Goal: Transaction & Acquisition: Purchase product/service

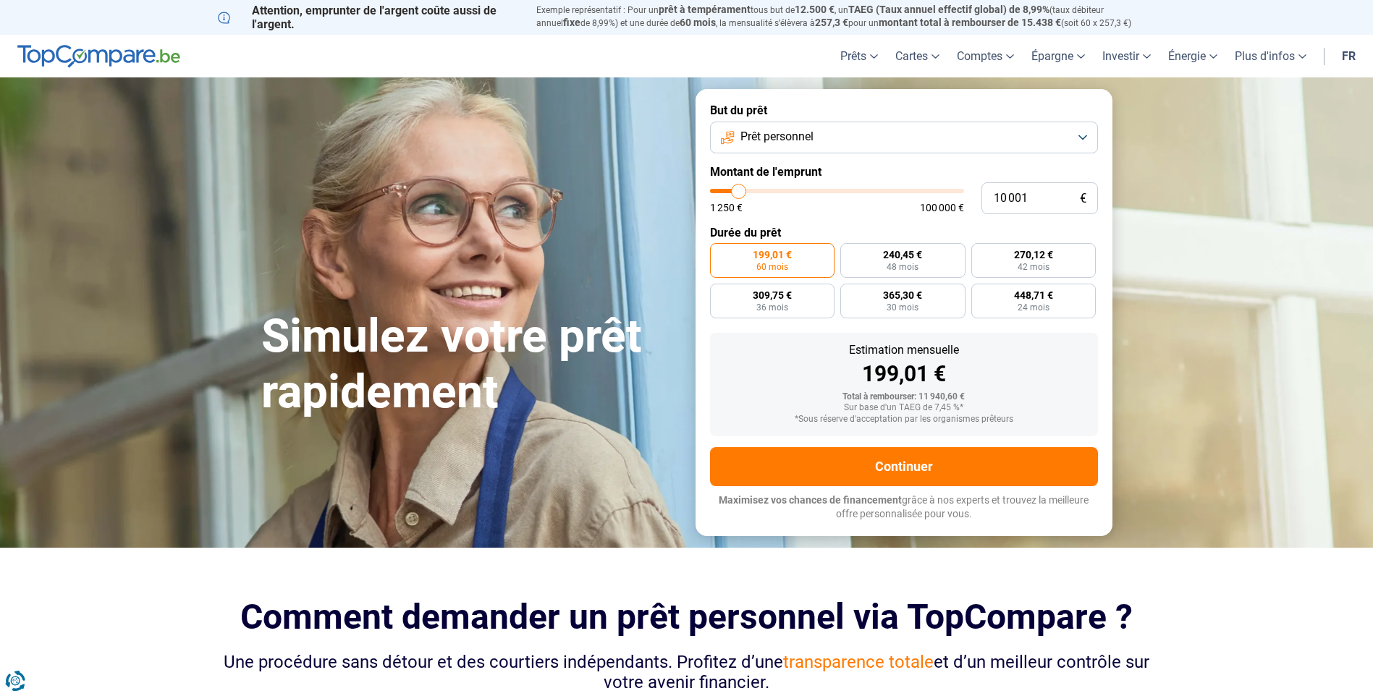
click at [791, 122] on button "Prêt personnel" at bounding box center [904, 138] width 388 height 32
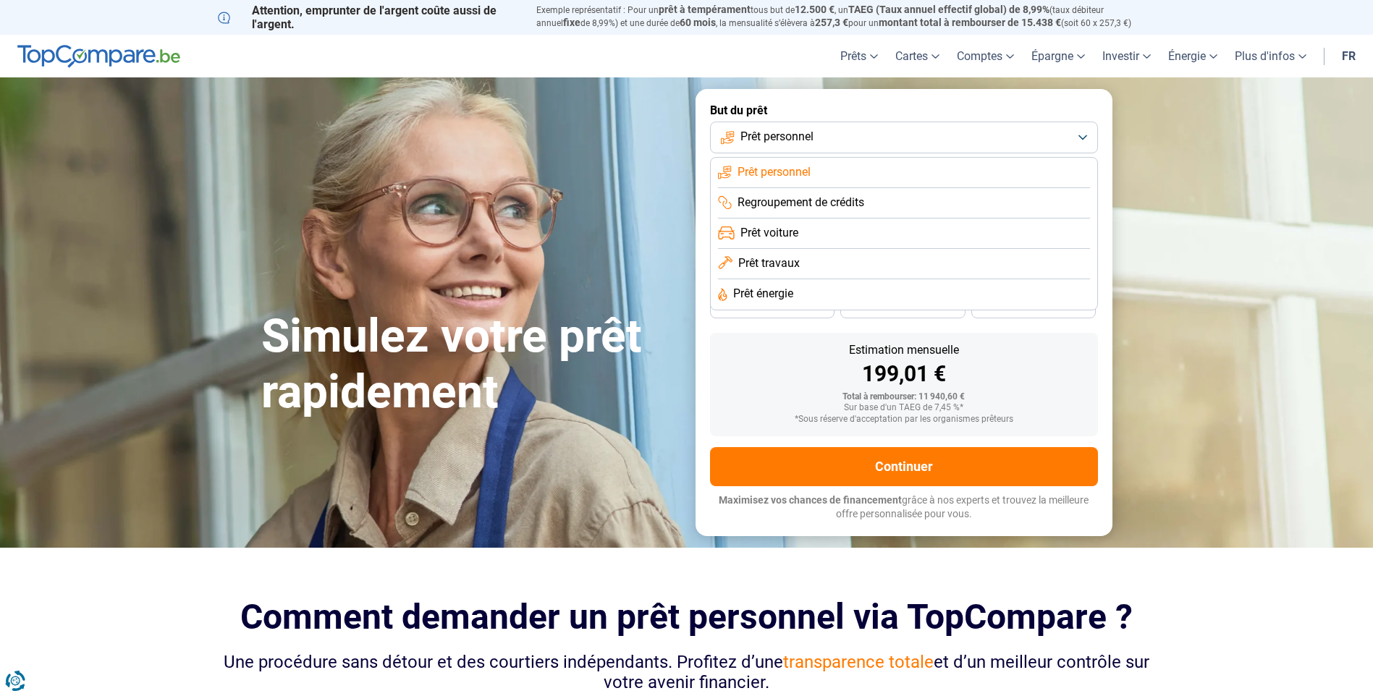
click at [775, 237] on span "Prêt voiture" at bounding box center [769, 233] width 58 height 16
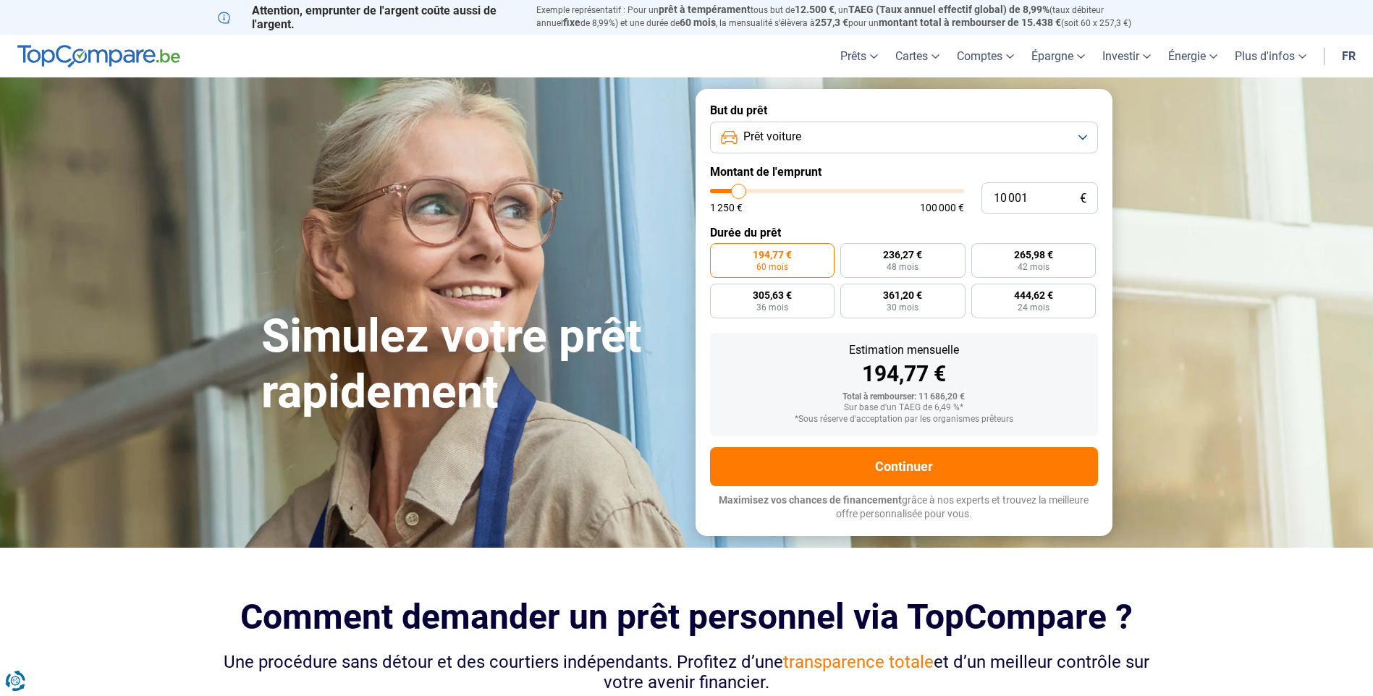
type input "9 000"
type input "9000"
type input "9 500"
type input "9500"
type input "10 000"
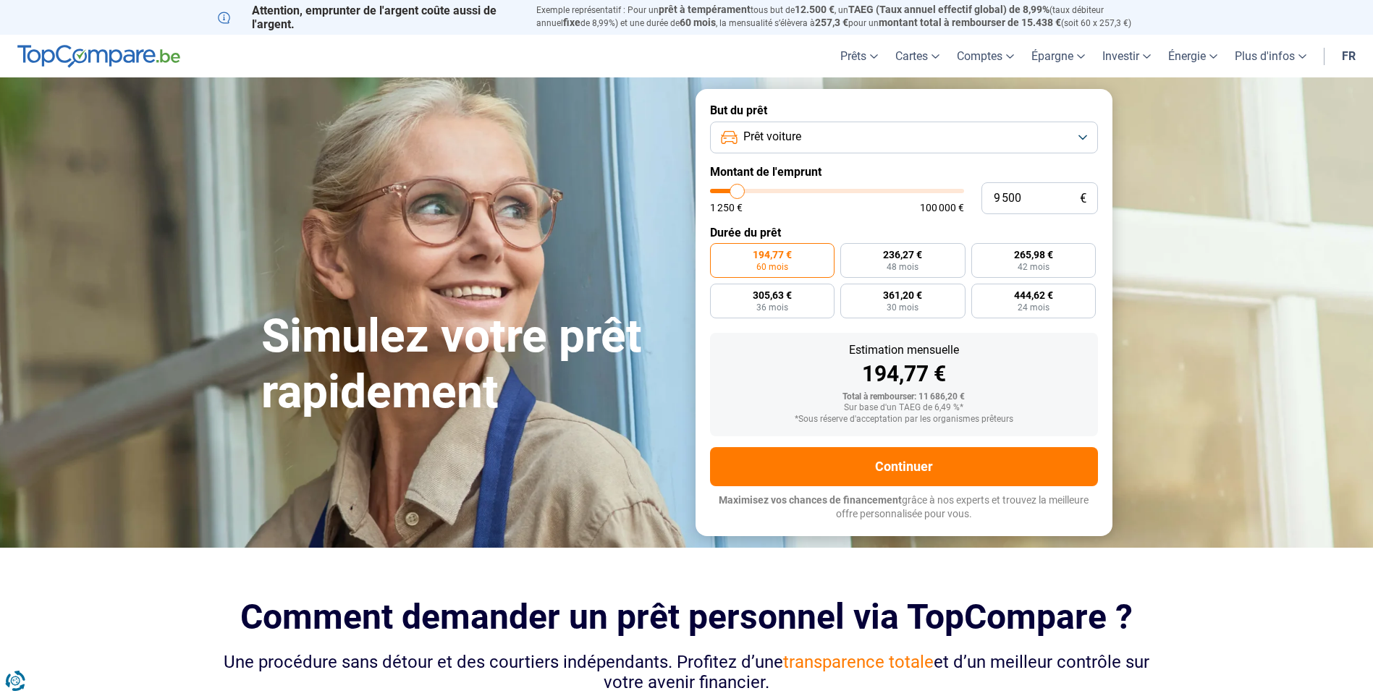
type input "10000"
type input "10 250"
type input "10250"
type input "10 500"
type input "10500"
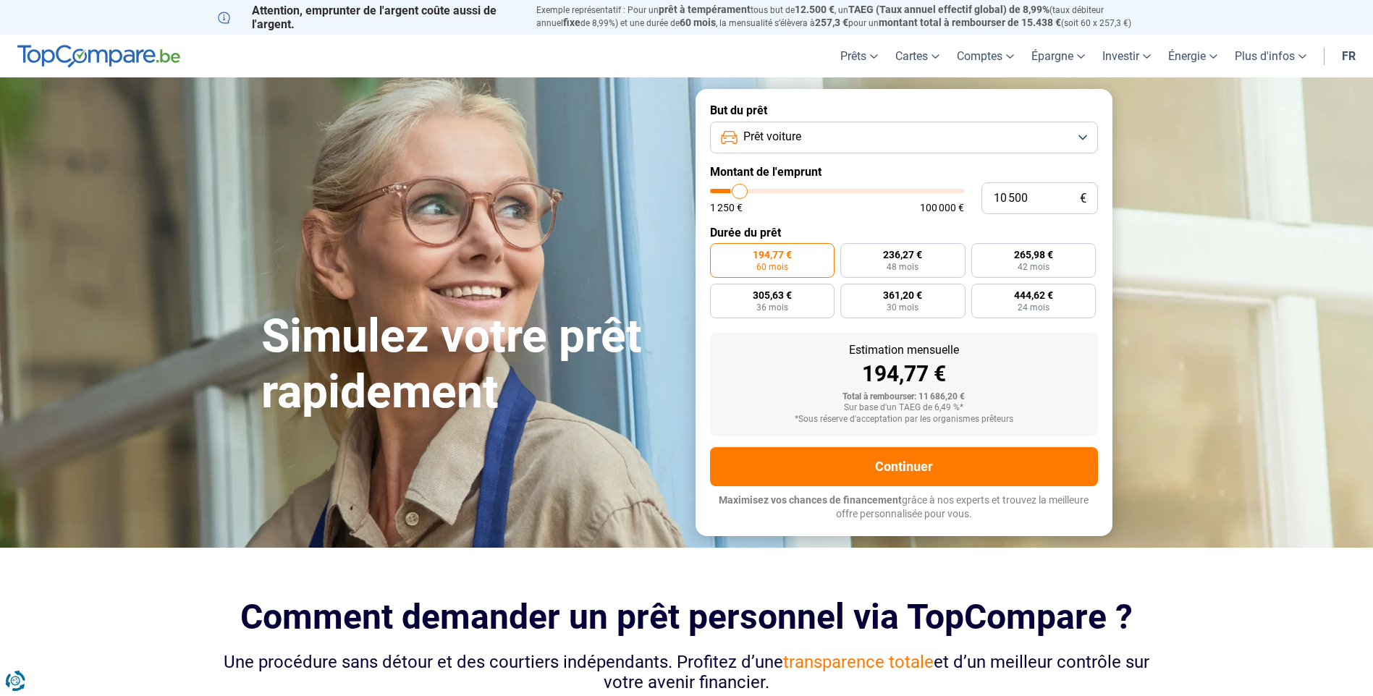
type input "11 750"
type input "11750"
type input "12 500"
type input "12500"
type input "12 750"
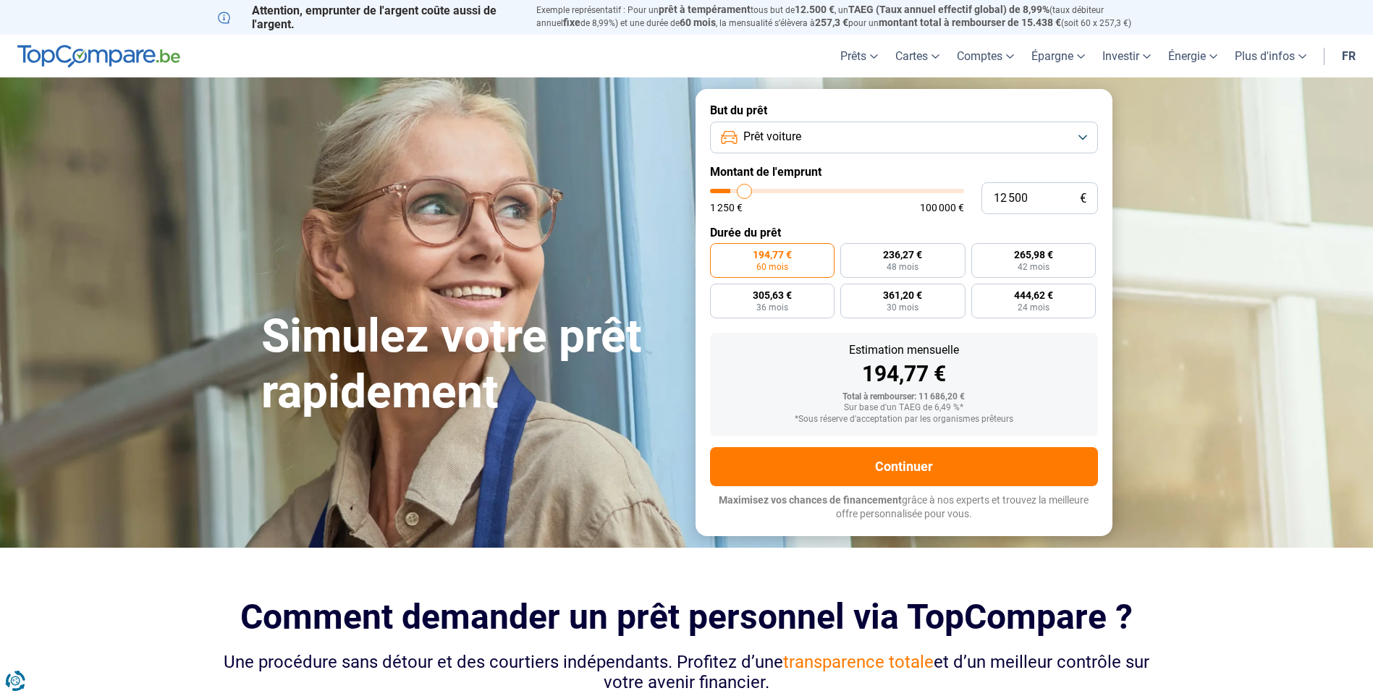
type input "12750"
type input "13 500"
type input "13500"
type input "14 250"
type input "14250"
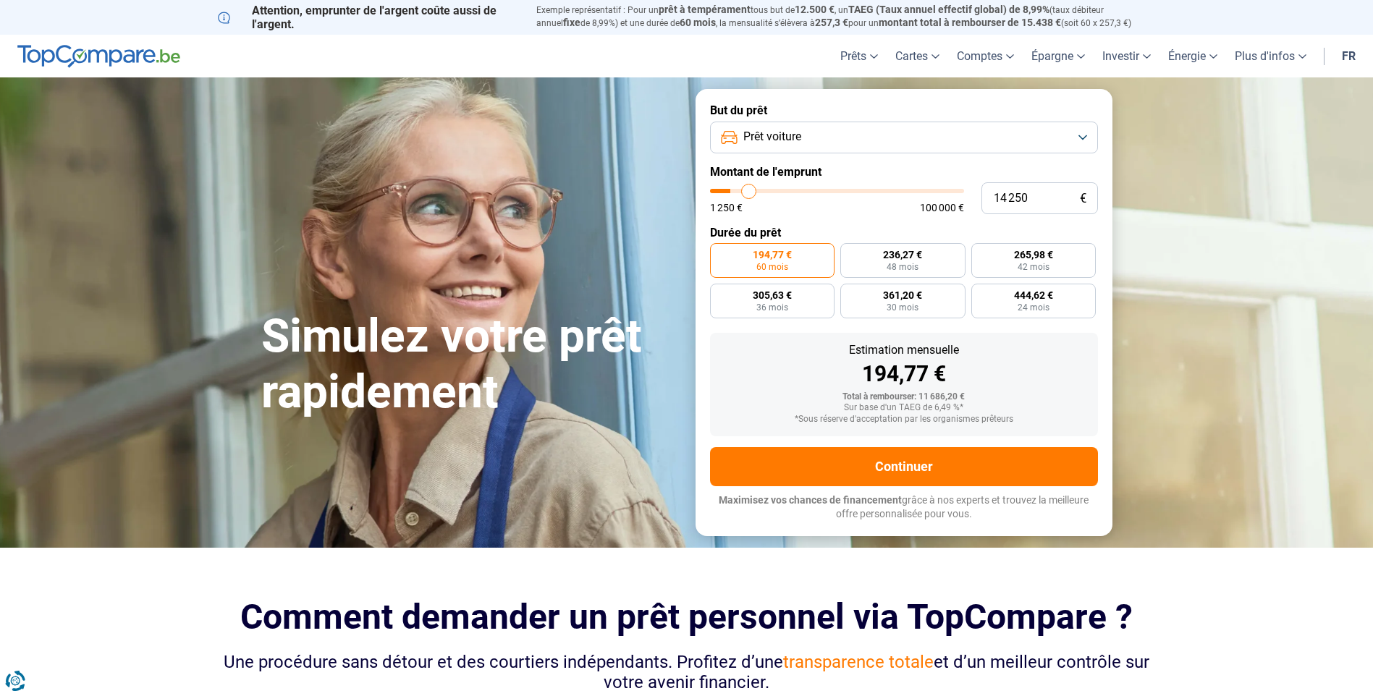
type input "14 750"
type input "14750"
type input "14 500"
type input "14500"
type input "14 000"
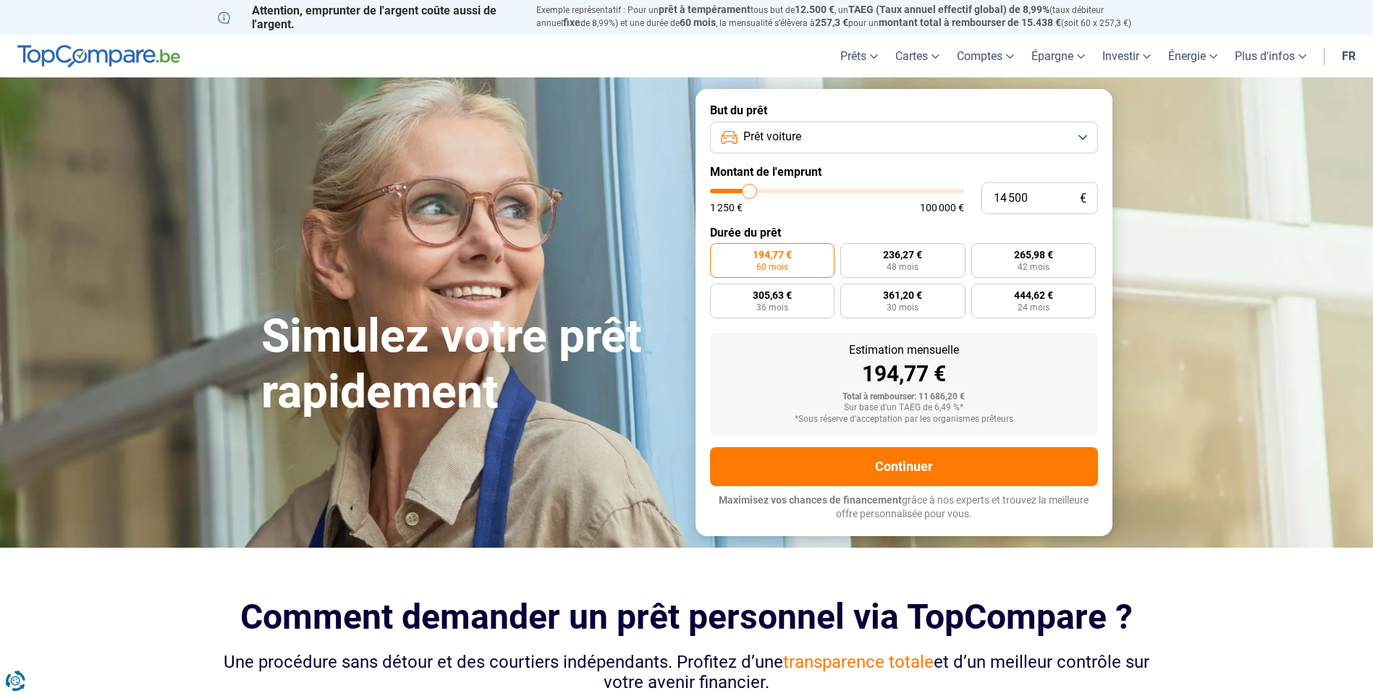
type input "14000"
type input "13 250"
type input "13250"
type input "13 000"
type input "13000"
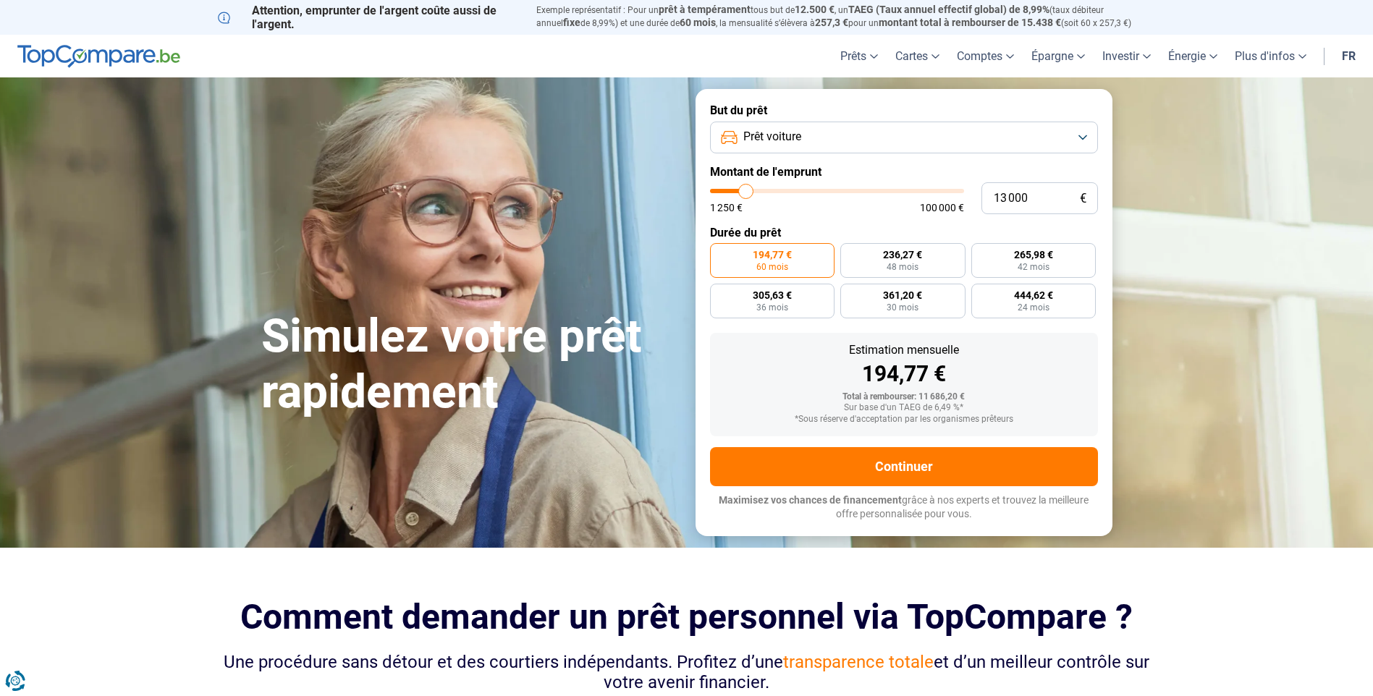
type input "12 750"
type input "12750"
type input "12 500"
type input "12500"
type input "12 000"
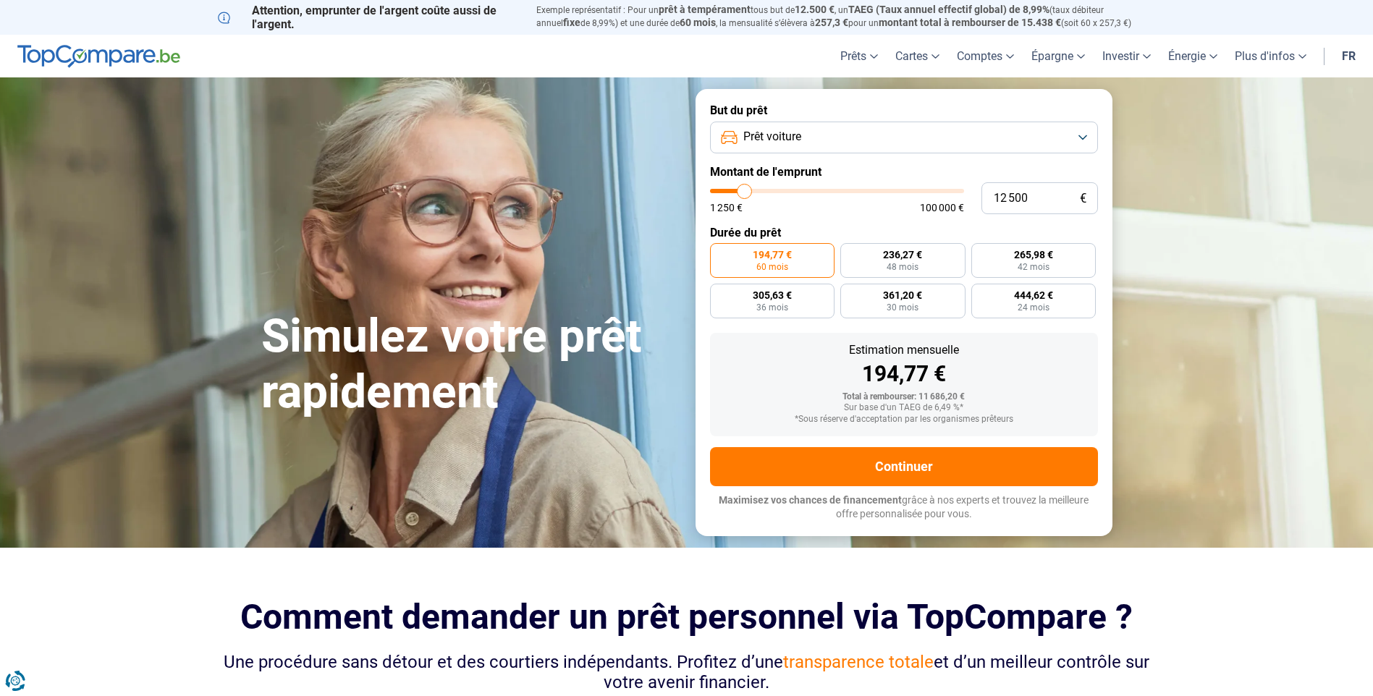
type input "12000"
type input "11 750"
type input "11750"
type input "11 500"
type input "11500"
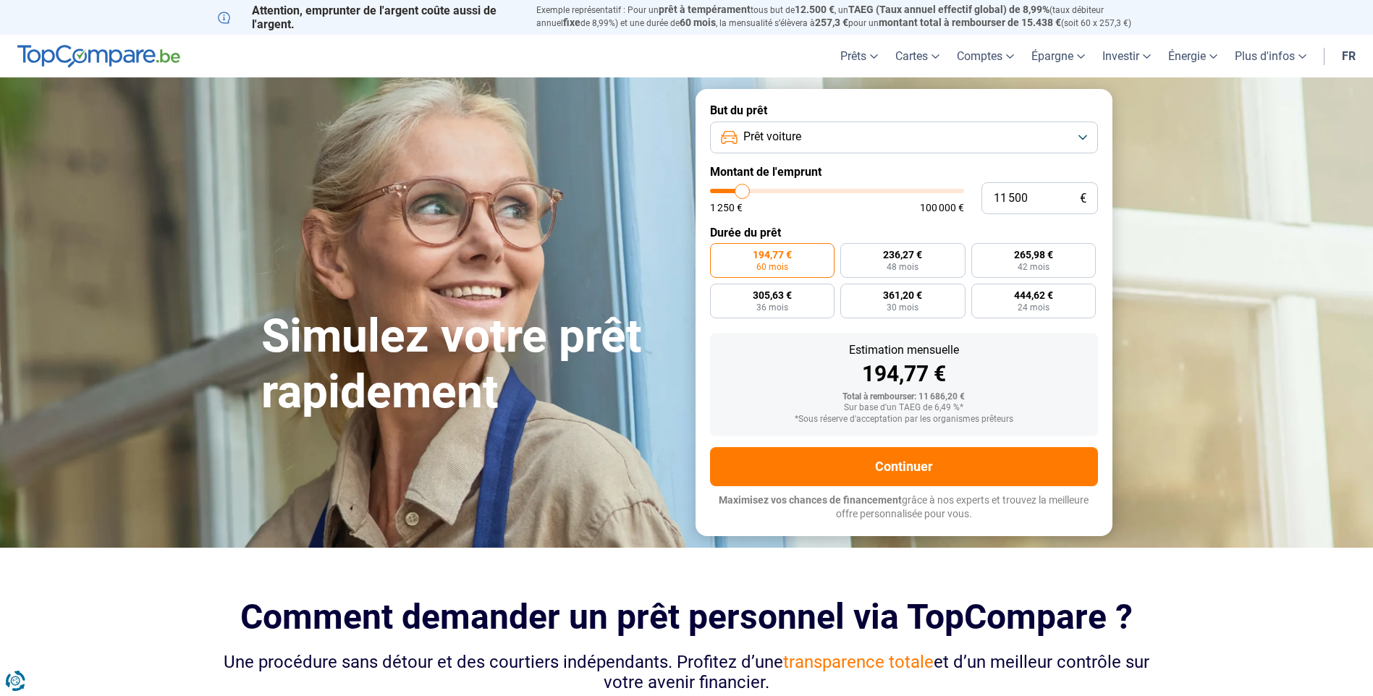
type input "11 250"
type input "11250"
type input "11 000"
type input "11000"
type input "10 500"
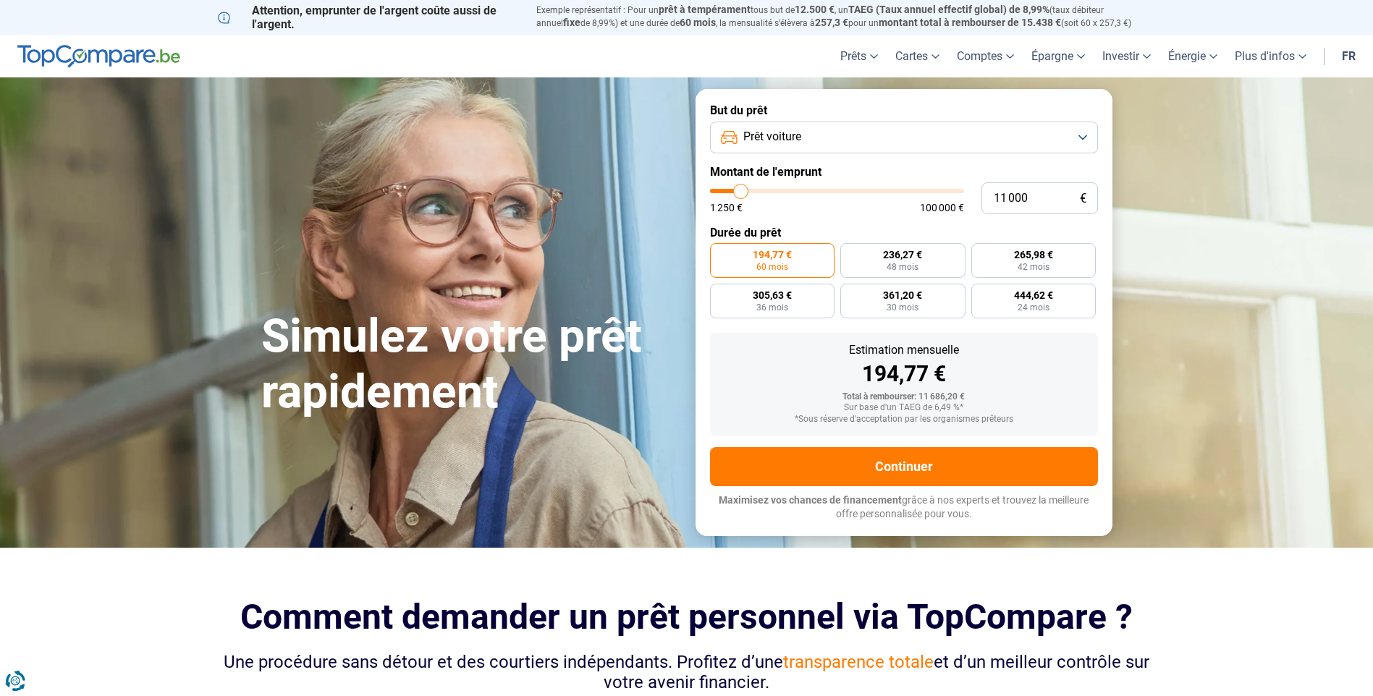
type input "10500"
type input "10 000"
type input "10000"
type input "9 750"
type input "9750"
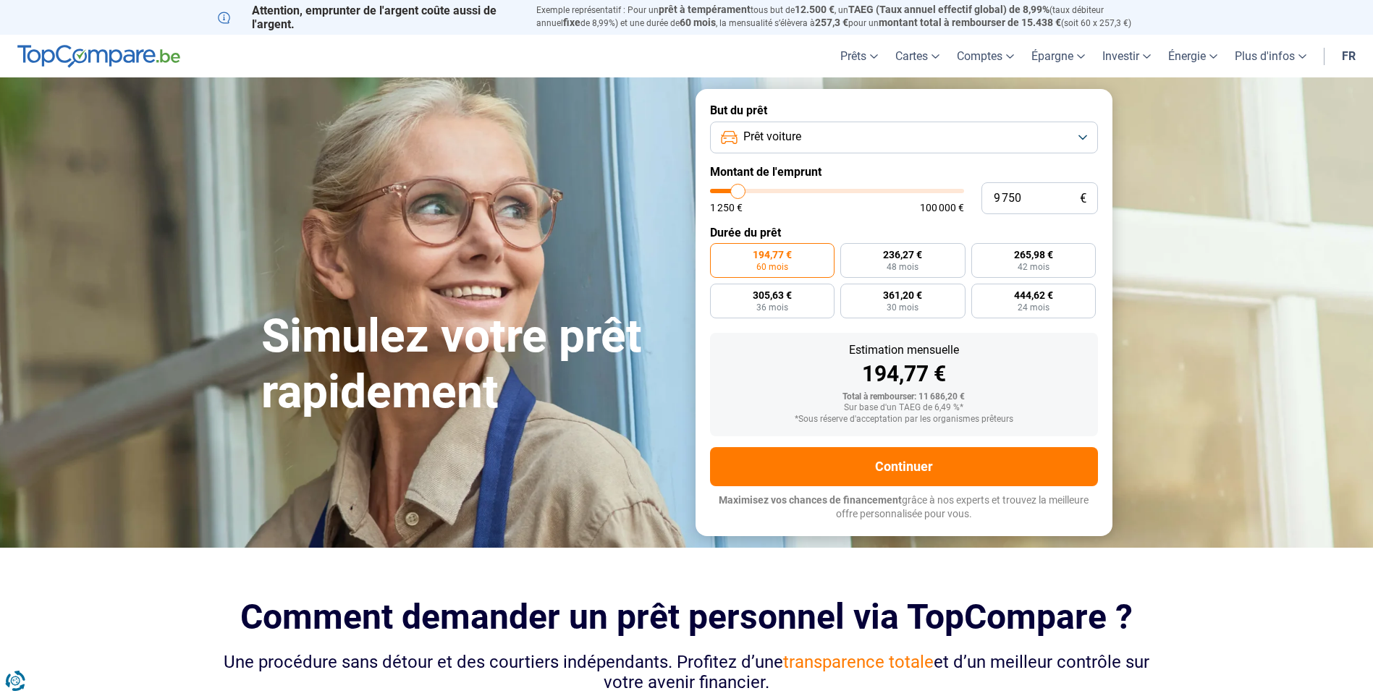
type input "9 500"
type input "9500"
type input "9 750"
type input "9750"
type input "10 000"
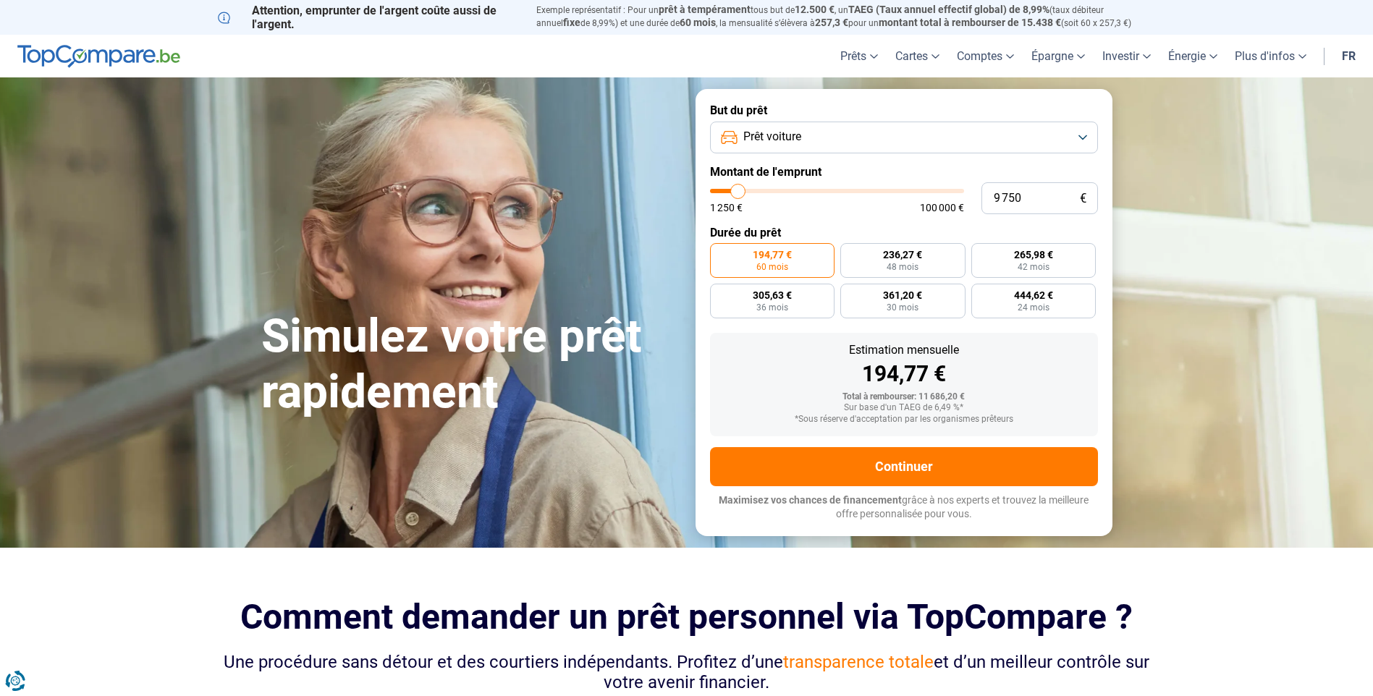
type input "10000"
type input "10 250"
type input "10250"
type input "10 500"
type input "10500"
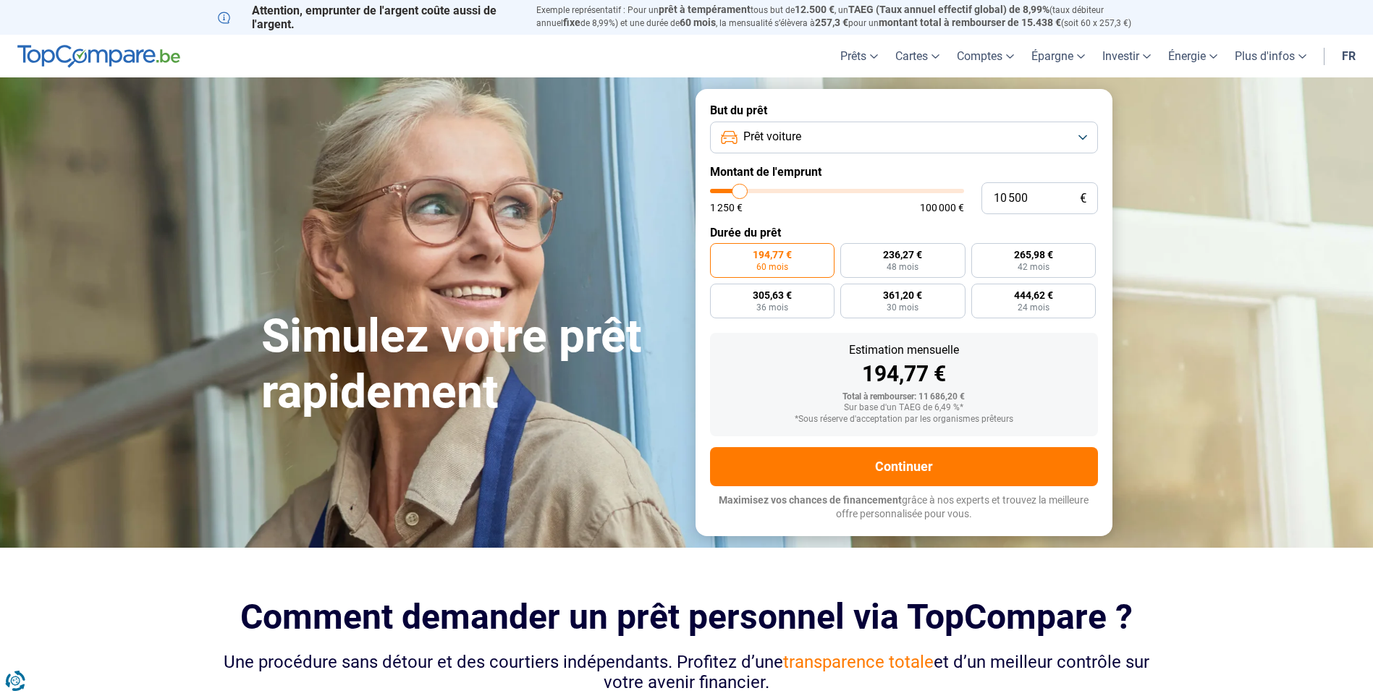
type input "11 000"
type input "11000"
type input "10 500"
type input "10500"
type input "10 250"
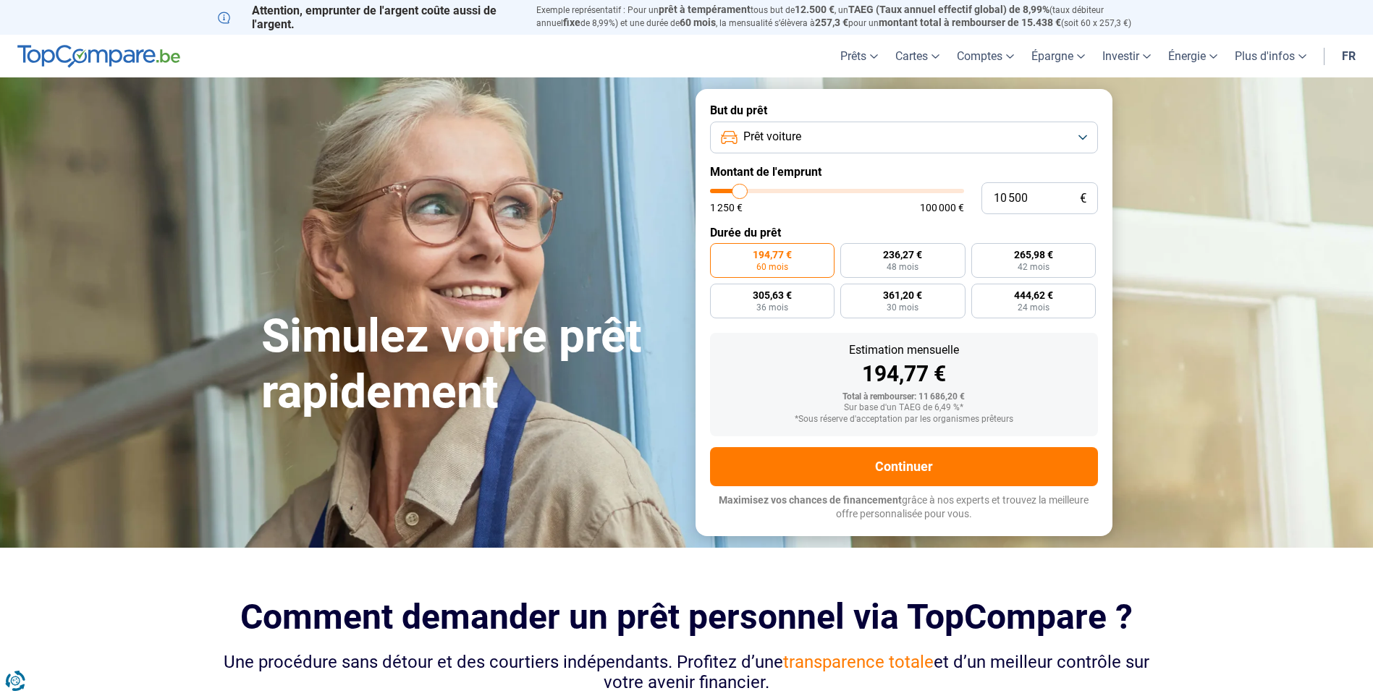
type input "10250"
type input "10 000"
type input "10000"
type input "9 750"
type input "9750"
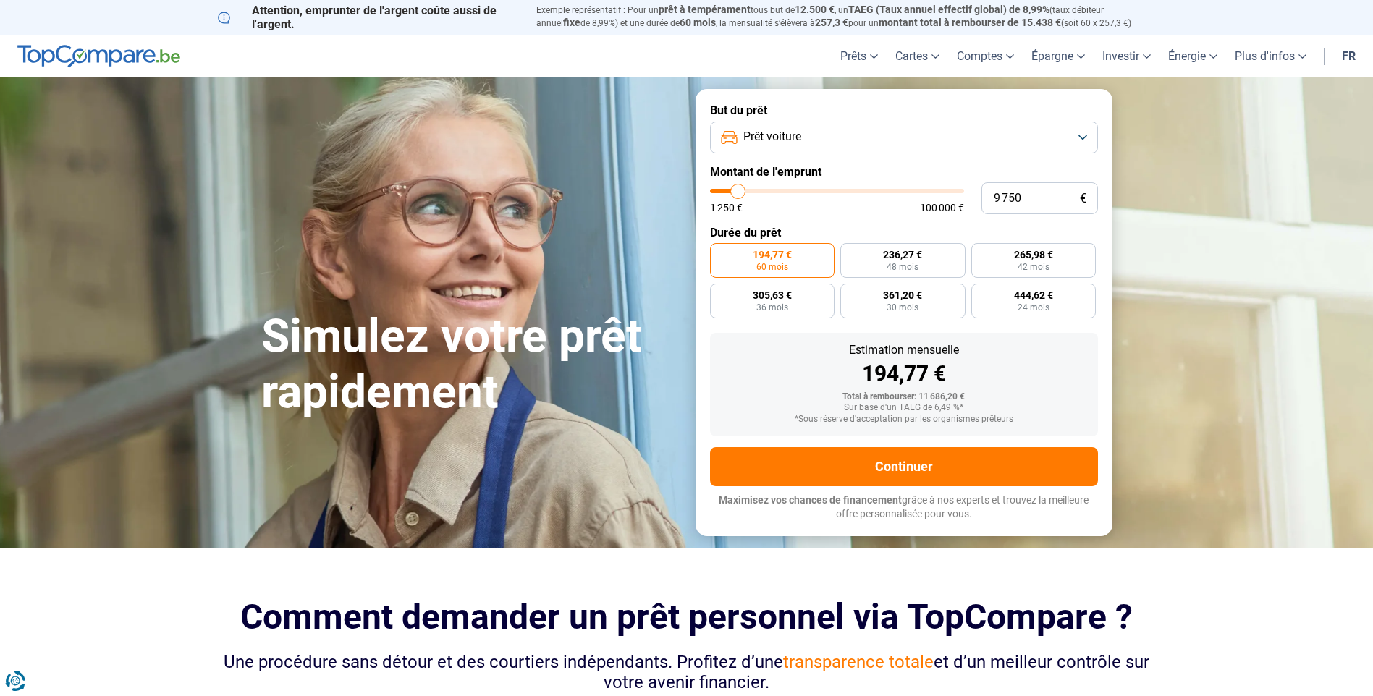
type input "9 500"
type input "9500"
type input "9 000"
type input "9000"
type input "9 500"
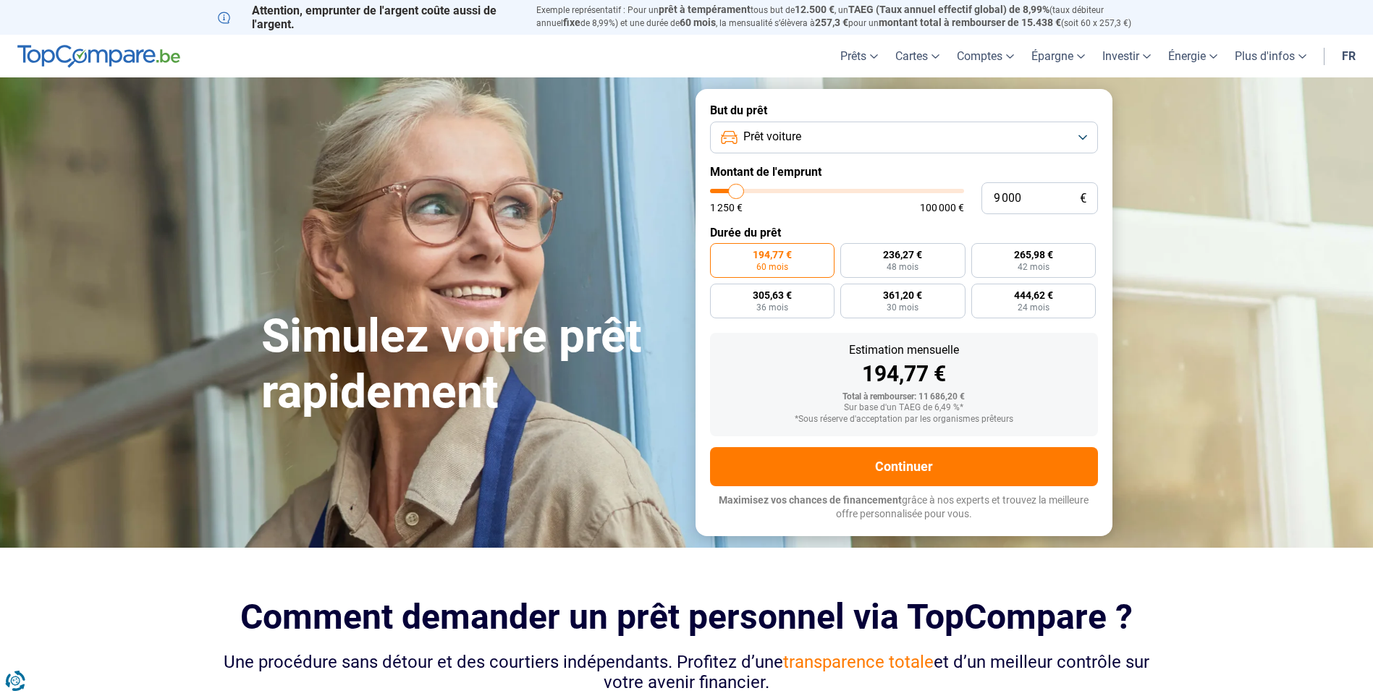
type input "9500"
type input "9 750"
type input "9750"
type input "10 000"
type input "10000"
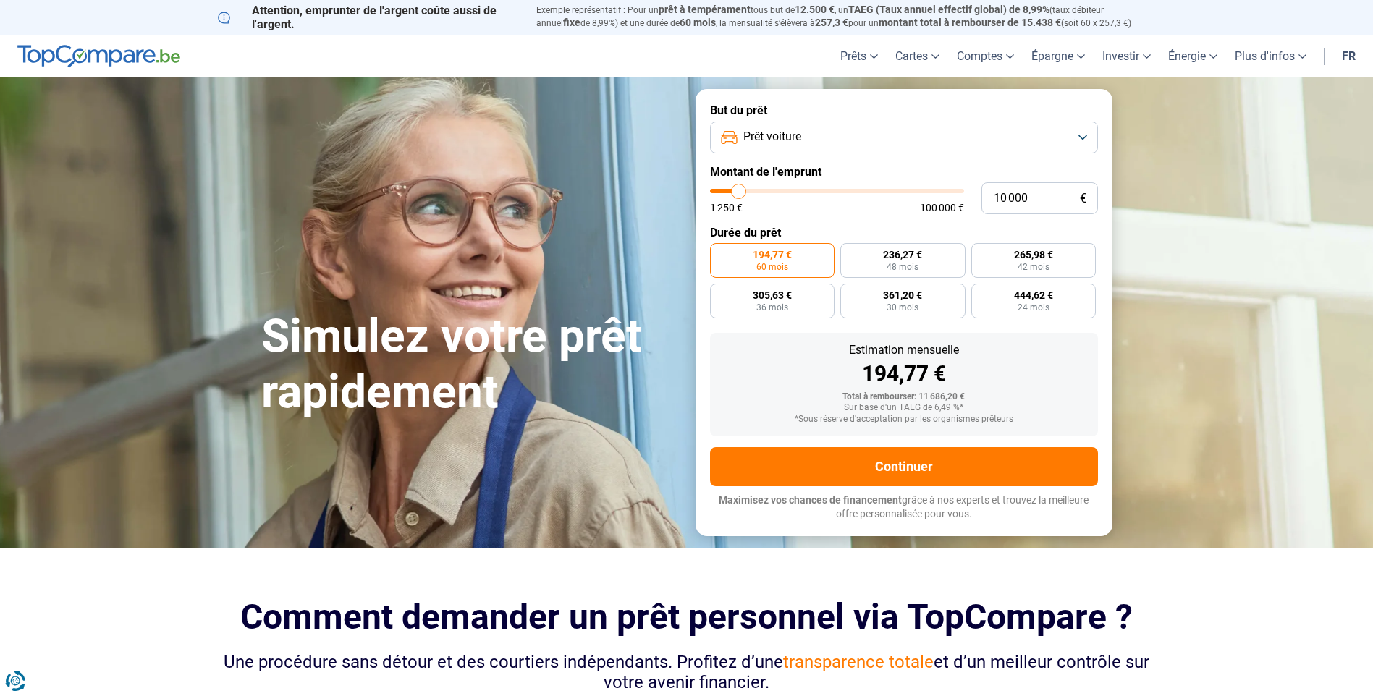
type input "10 250"
type input "10250"
type input "10 000"
type input "10000"
type input "9 750"
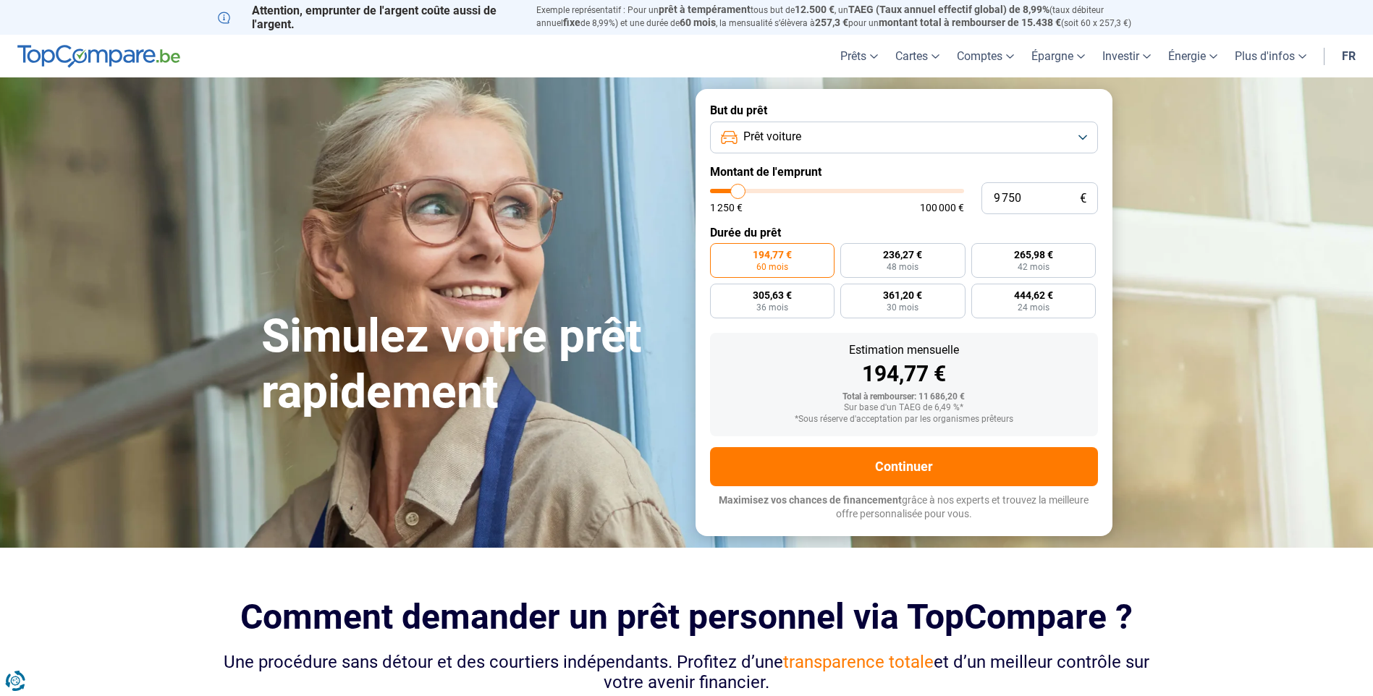
type input "9750"
click at [738, 193] on input "range" at bounding box center [837, 191] width 254 height 4
radio input "true"
type input "9 000"
type input "9000"
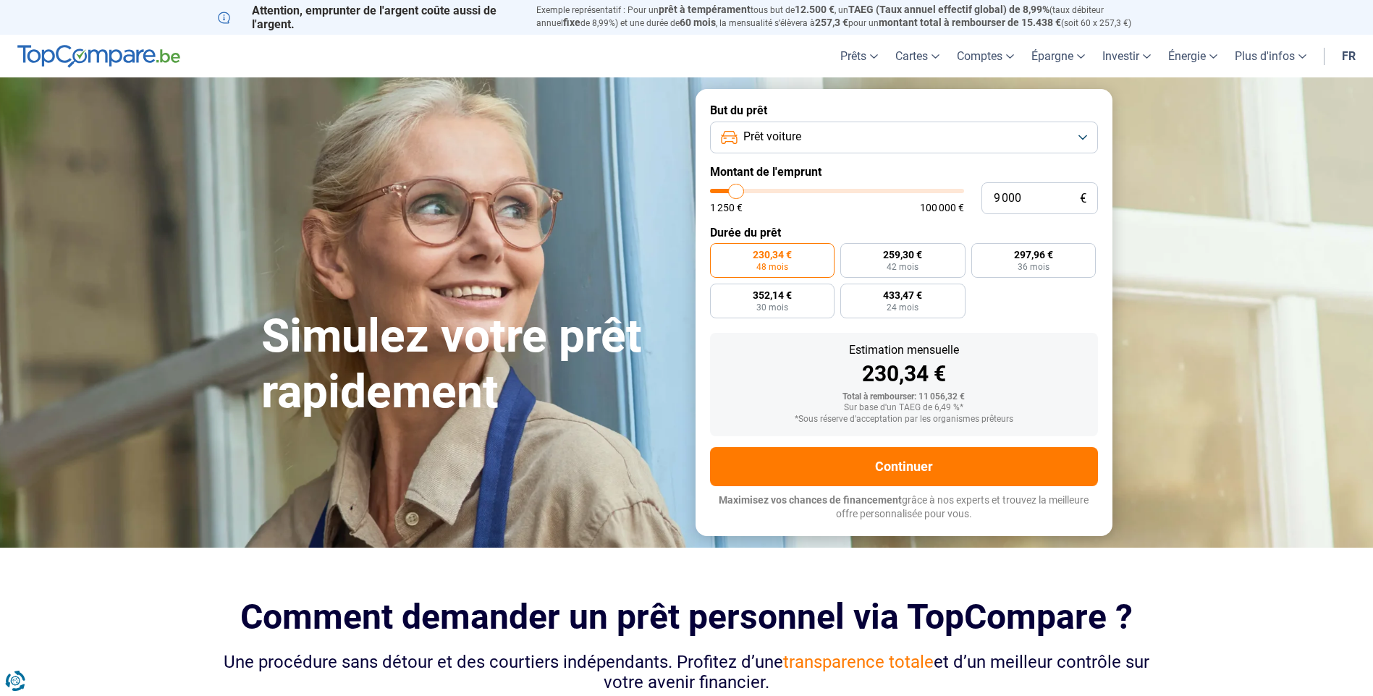
click at [737, 193] on input "range" at bounding box center [837, 191] width 254 height 4
type input "9 500"
type input "9500"
type input "9 750"
type input "9750"
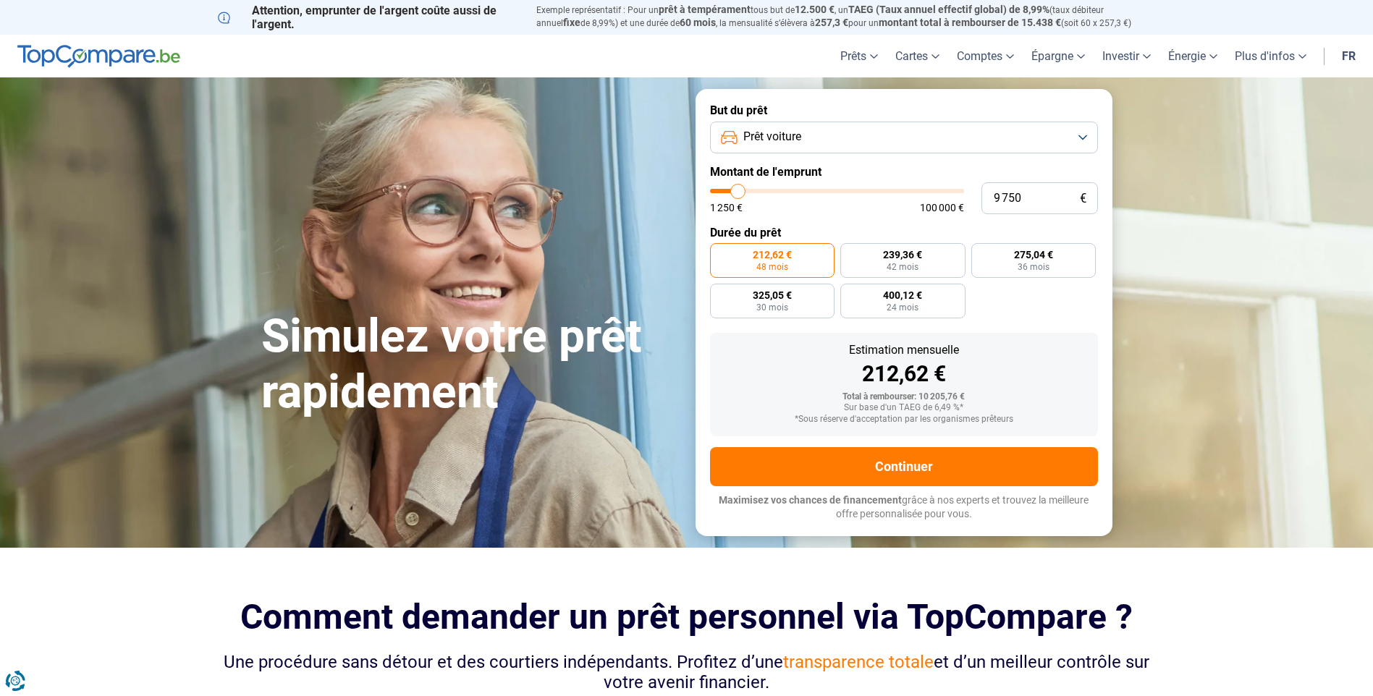
type input "10 000"
type input "10000"
click at [739, 193] on input "range" at bounding box center [837, 191] width 254 height 4
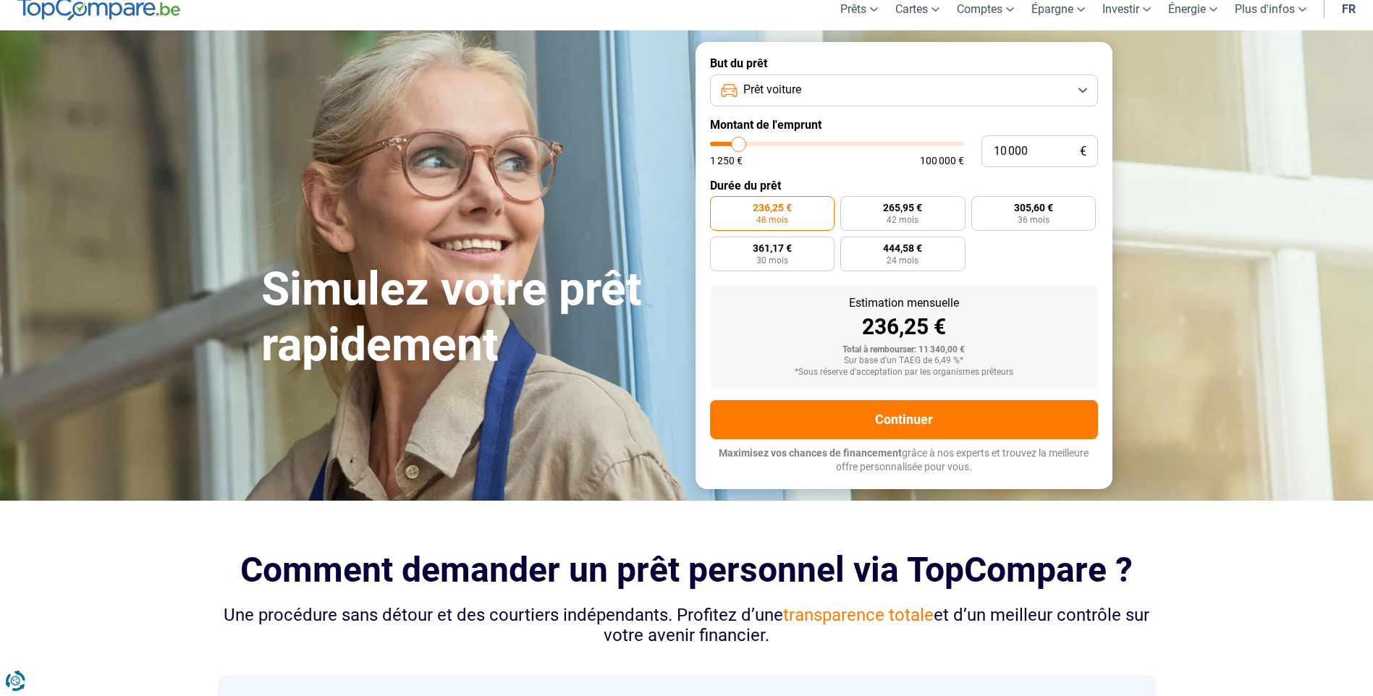
scroll to position [72, 0]
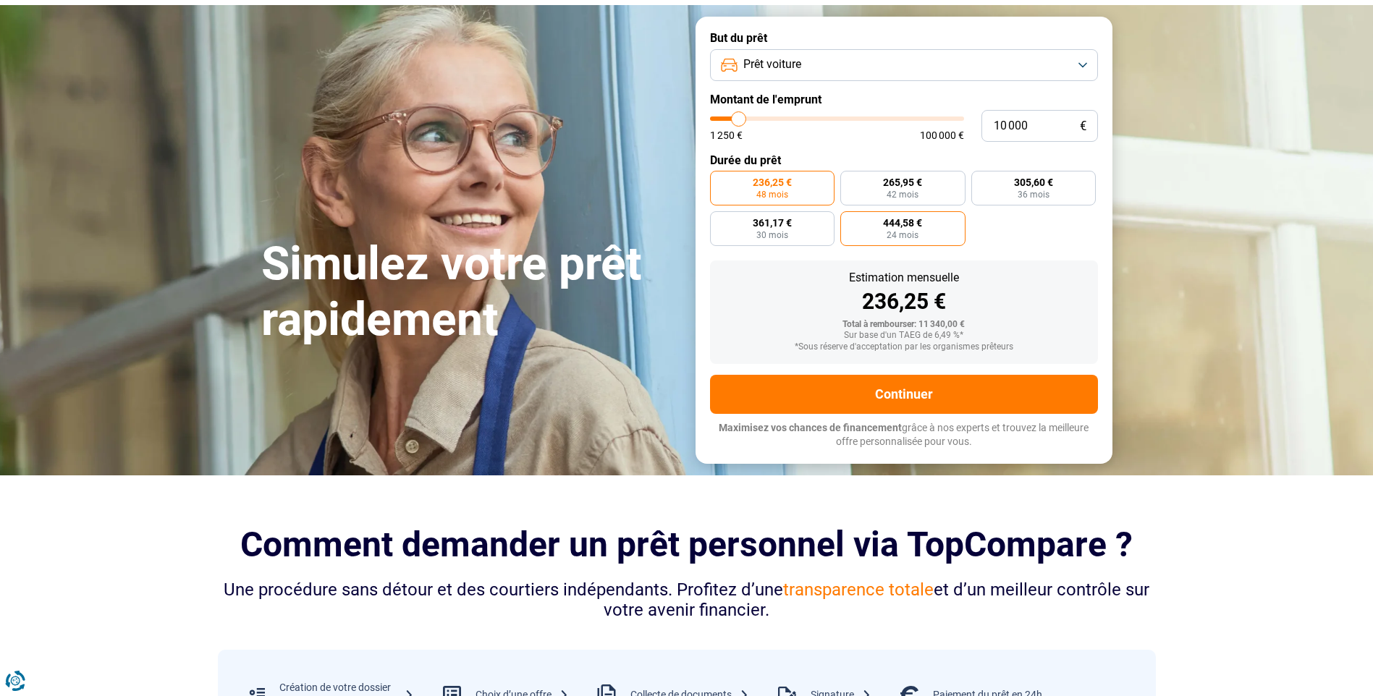
click at [909, 233] on span "24 mois" at bounding box center [903, 235] width 32 height 9
click at [850, 221] on input "444,58 € 24 mois" at bounding box center [844, 215] width 9 height 9
radio input "true"
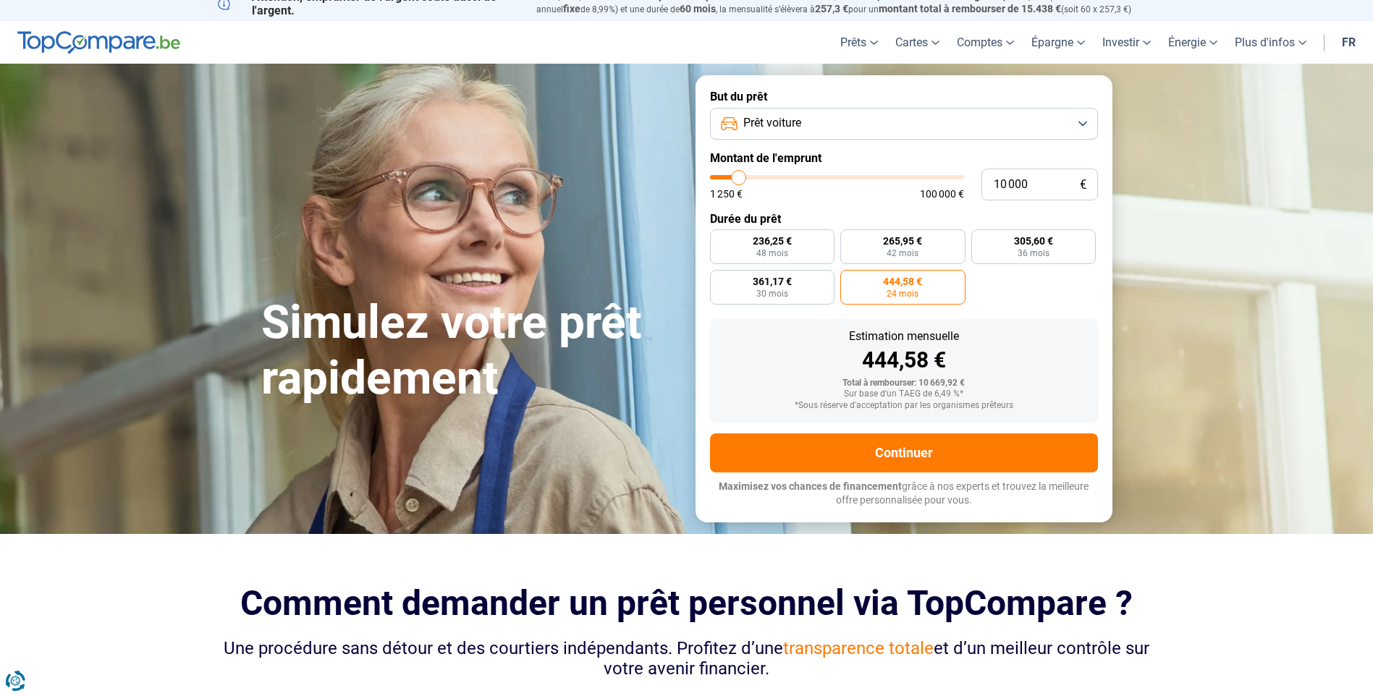
scroll to position [0, 0]
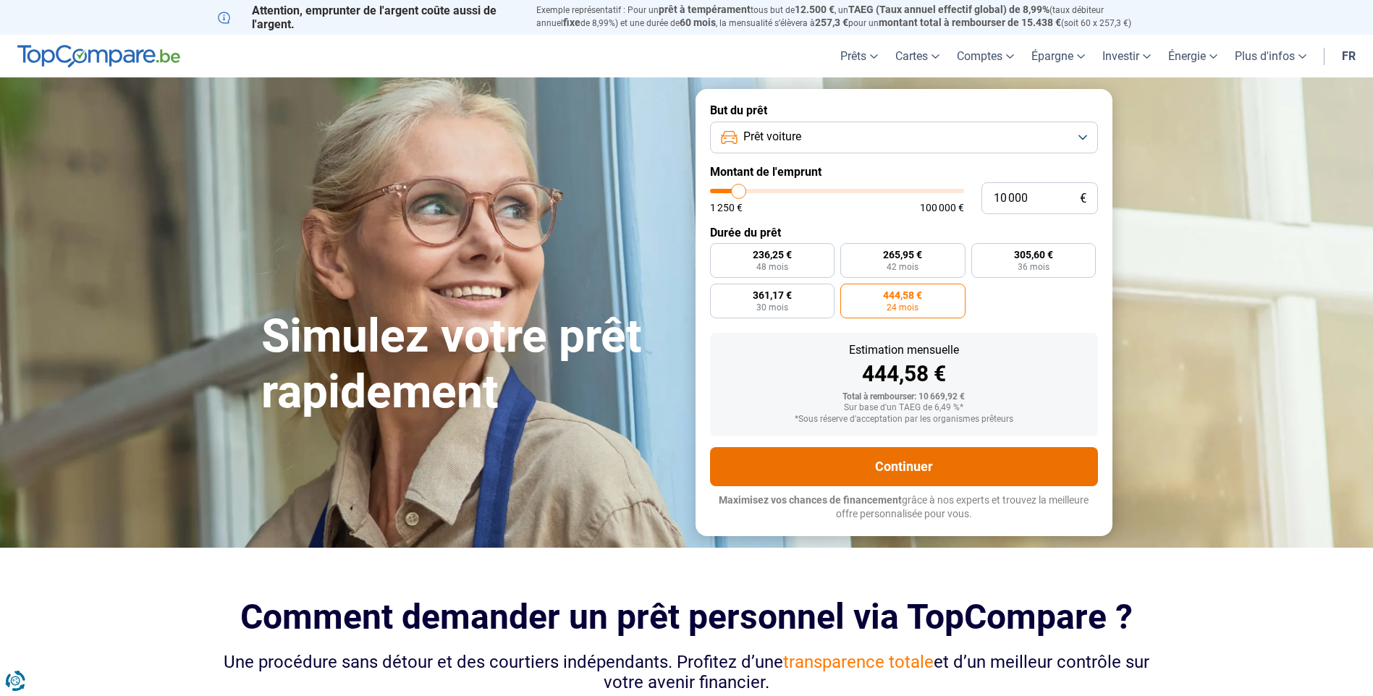
click at [952, 468] on button "Continuer" at bounding box center [904, 466] width 388 height 39
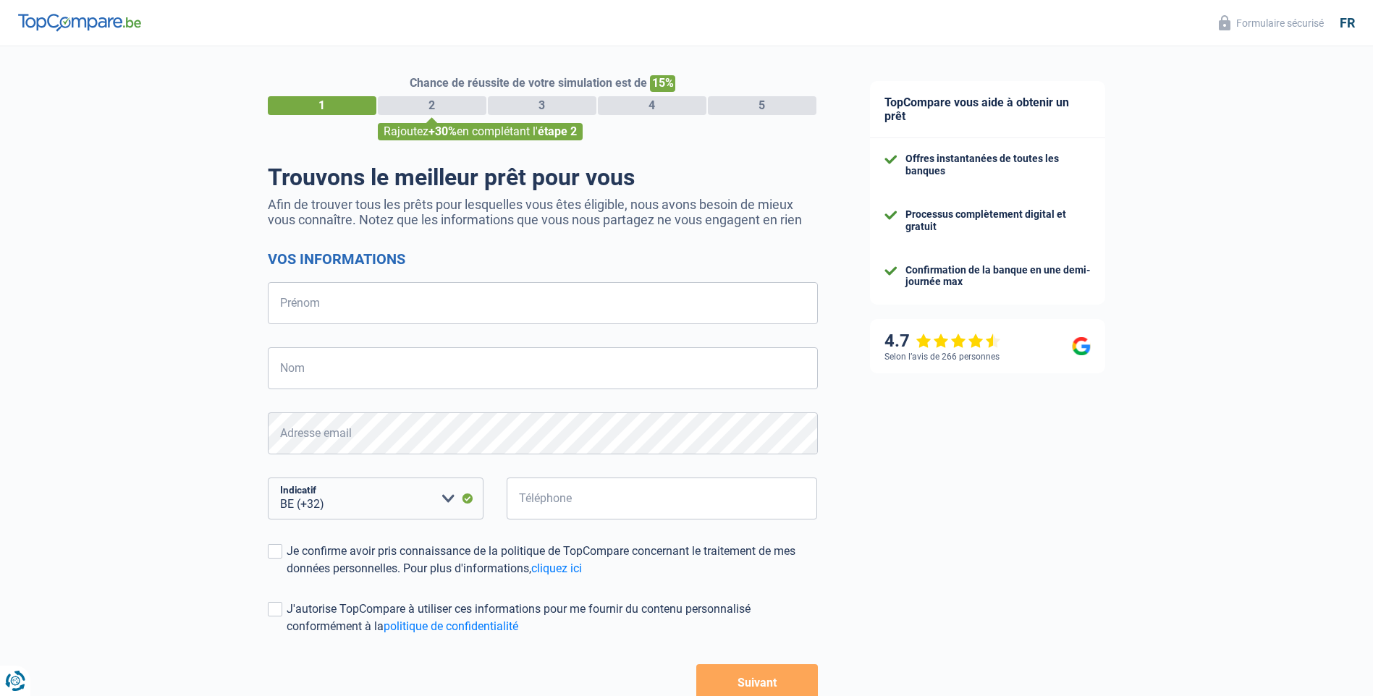
select select "32"
